Goal: Check status: Check status

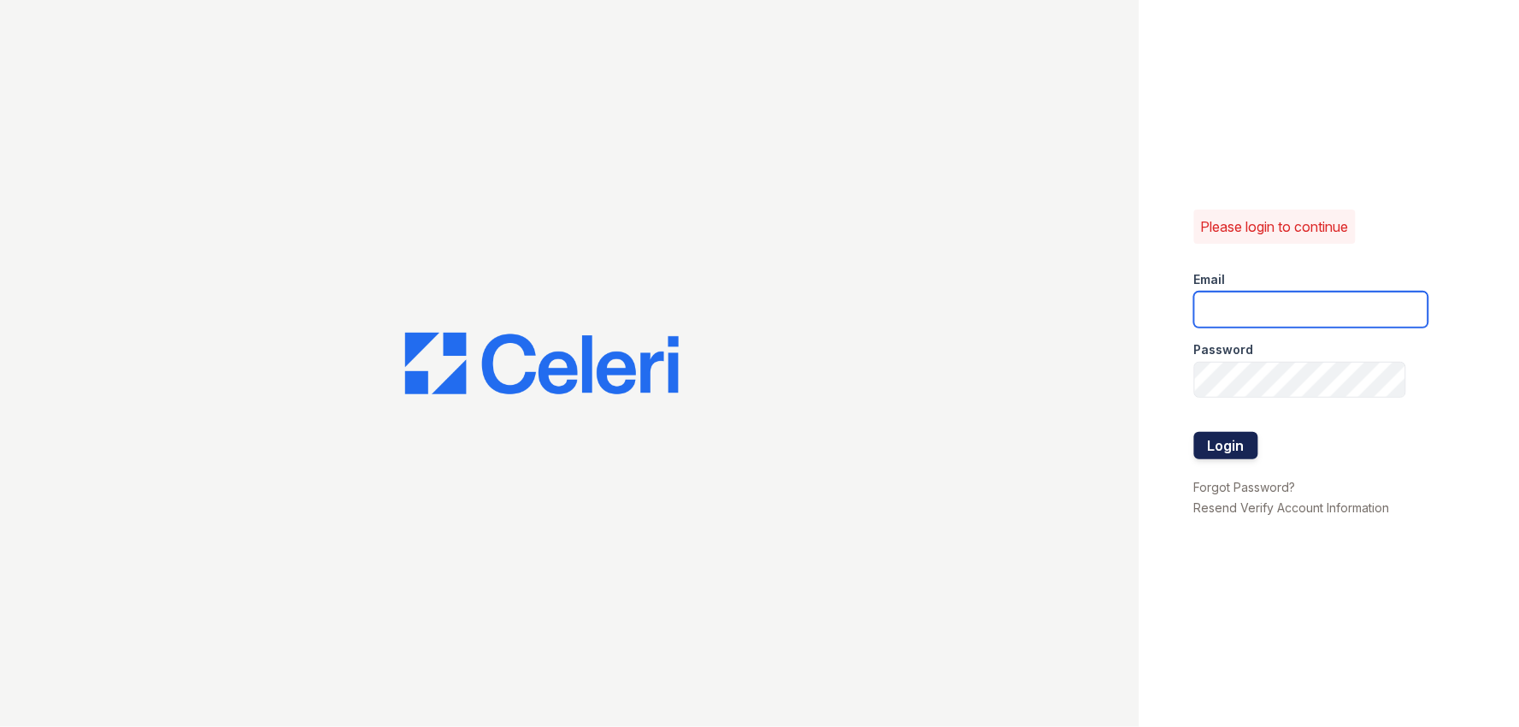
type input "arden2@cafmanagement.com"
click at [1230, 448] on button "Login" at bounding box center [1227, 445] width 64 height 27
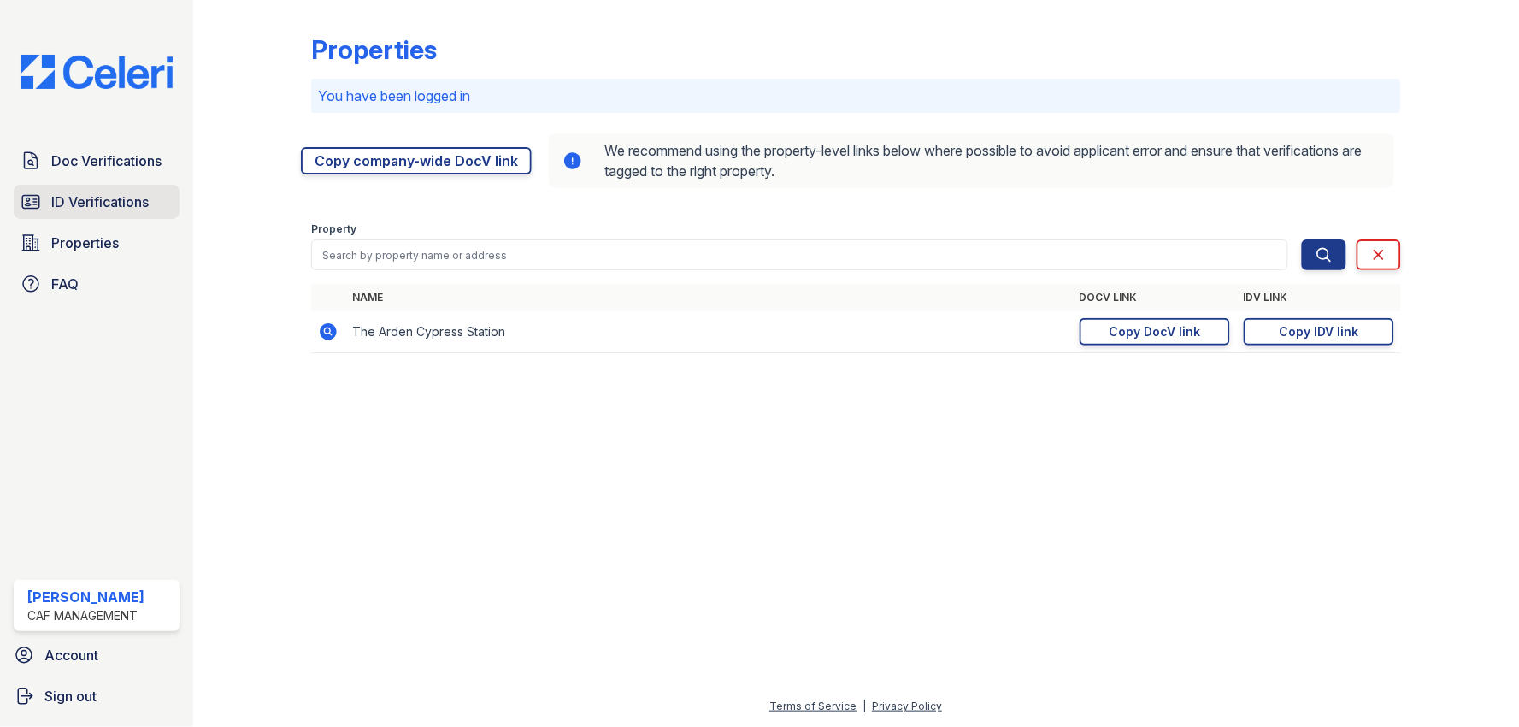
click at [68, 198] on span "ID Verifications" at bounding box center [99, 202] width 97 height 21
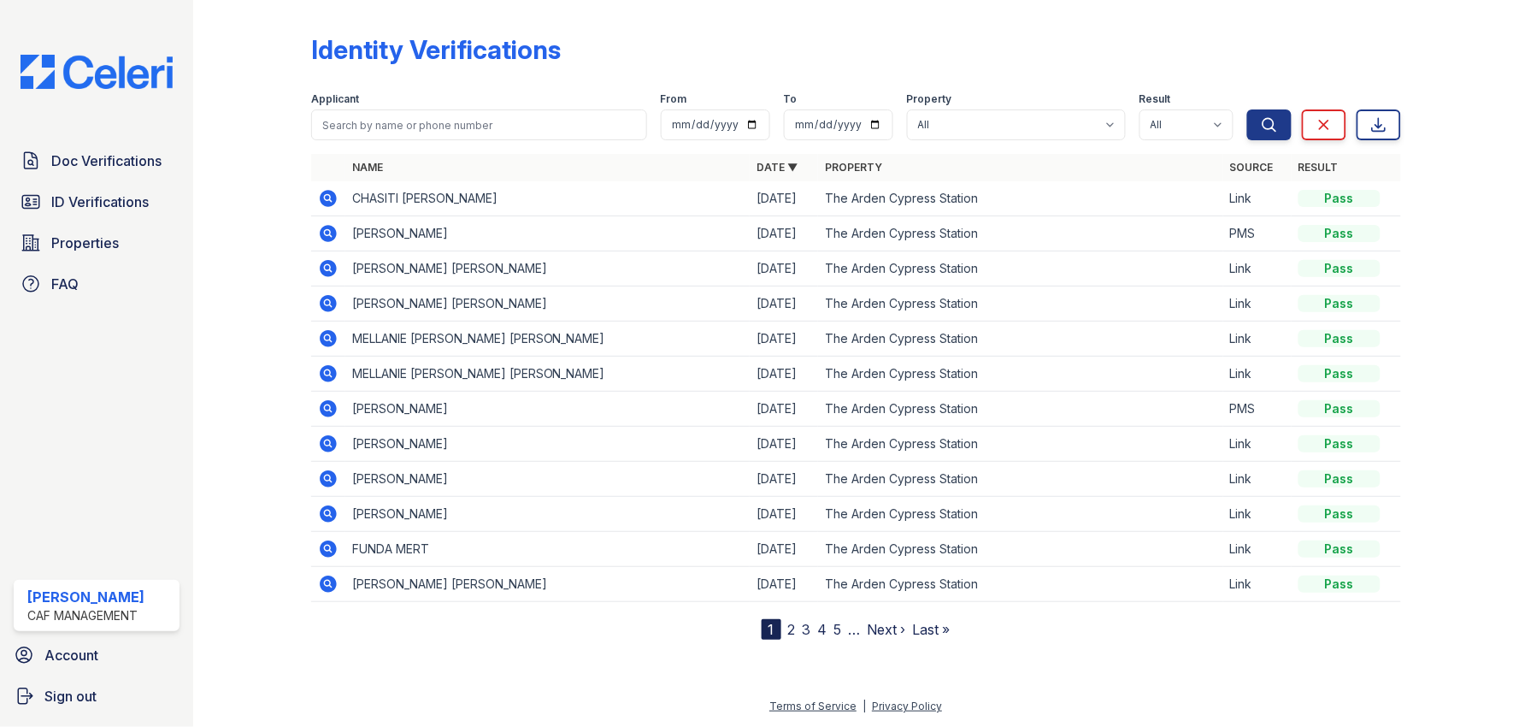
click at [330, 198] on icon at bounding box center [328, 198] width 21 height 21
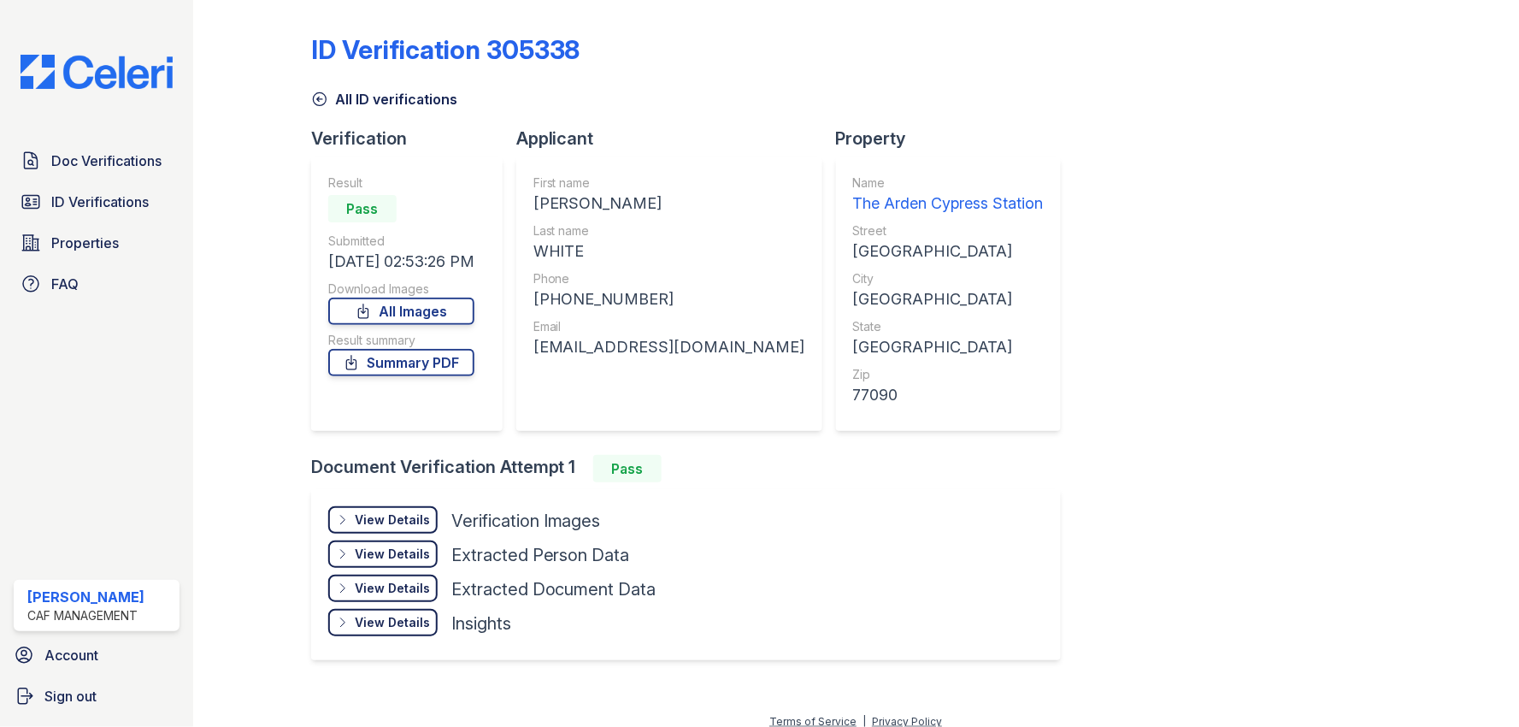
click at [1142, 425] on div "ID Verification 305338 All ID verifications Verification Result Pass Submitted …" at bounding box center [856, 345] width 1090 height 677
click at [416, 515] on div "View Details" at bounding box center [392, 519] width 75 height 17
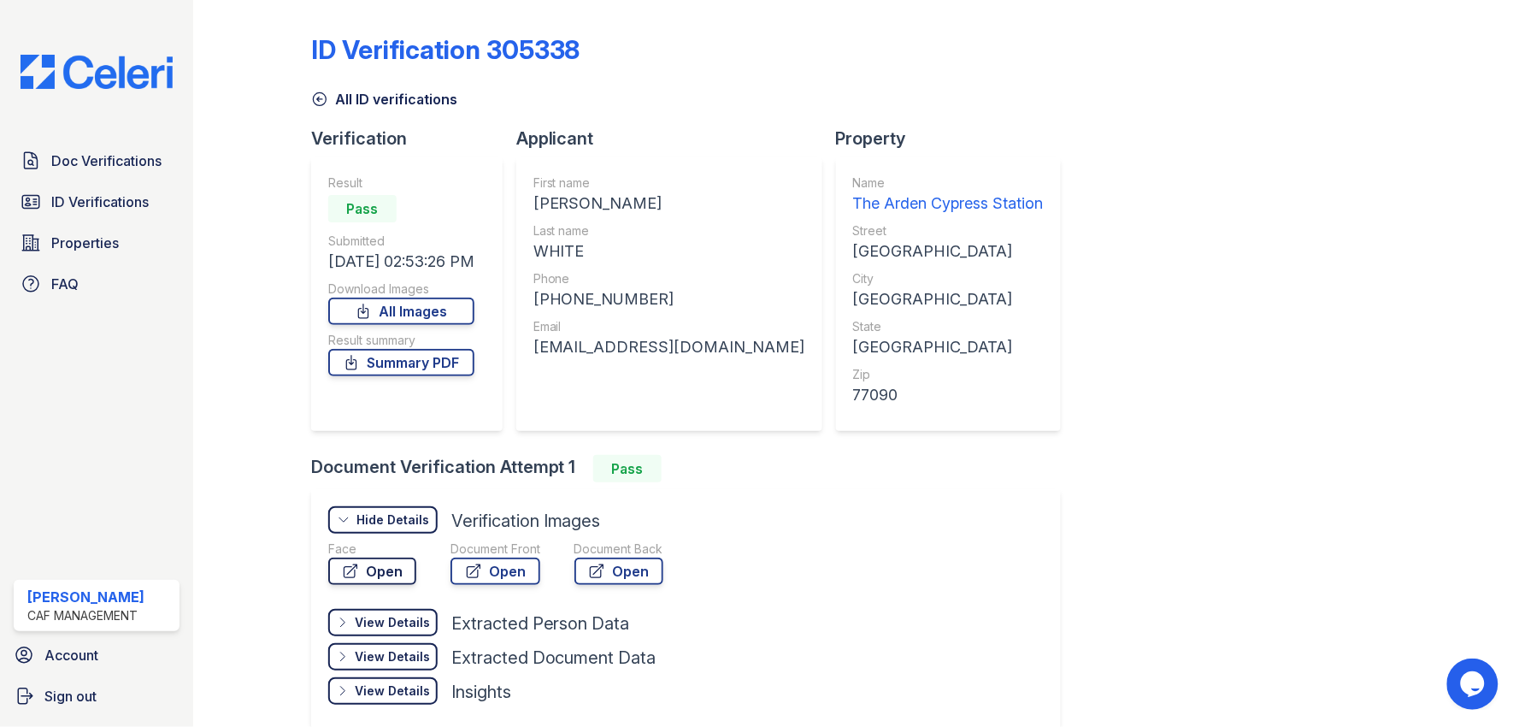
click at [374, 579] on link "Open" at bounding box center [372, 571] width 88 height 27
click at [1245, 223] on div "ID Verification 305338 All ID verifications Verification Result Pass Submitted …" at bounding box center [856, 380] width 1090 height 746
